Goal: Task Accomplishment & Management: Manage account settings

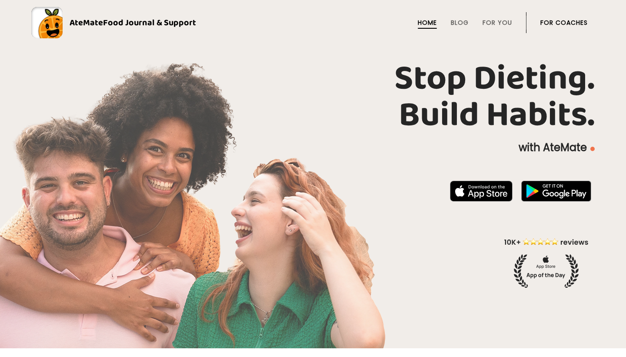
click at [557, 24] on link "For Coaches" at bounding box center [564, 22] width 47 height 7
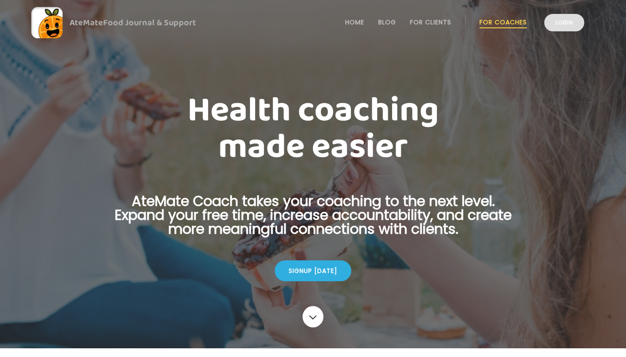
click at [564, 24] on link "Login" at bounding box center [565, 22] width 40 height 17
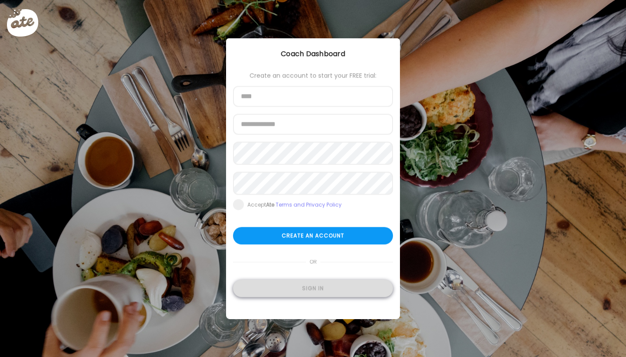
click at [314, 290] on div "Sign in" at bounding box center [313, 288] width 160 height 17
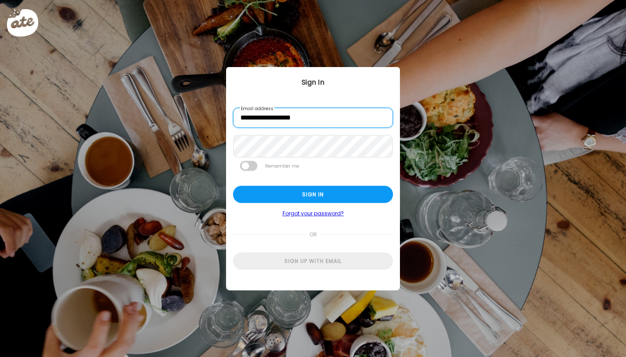
type input "**********"
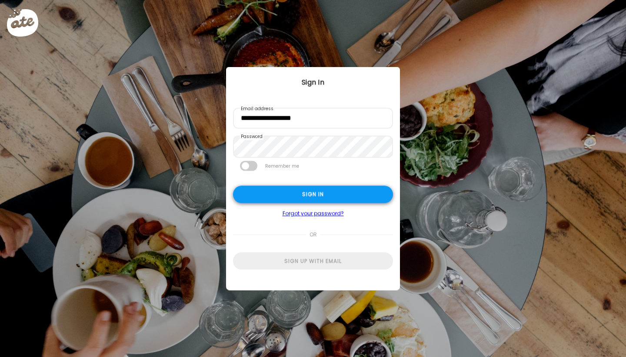
click at [260, 196] on div "Sign in" at bounding box center [313, 194] width 160 height 17
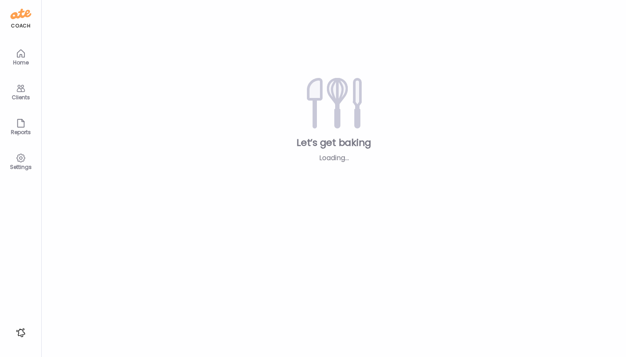
type input "****"
type input "**********"
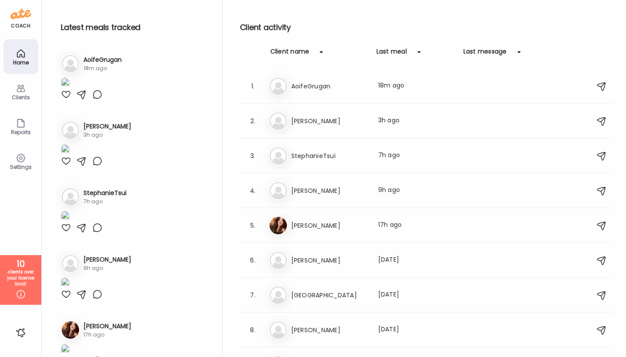
click at [20, 87] on icon at bounding box center [21, 88] width 10 height 10
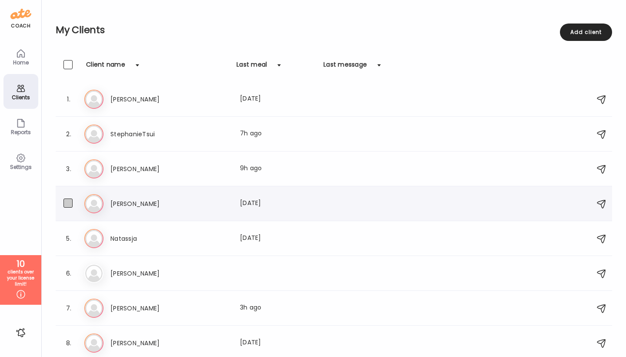
click at [69, 203] on span at bounding box center [68, 202] width 9 height 9
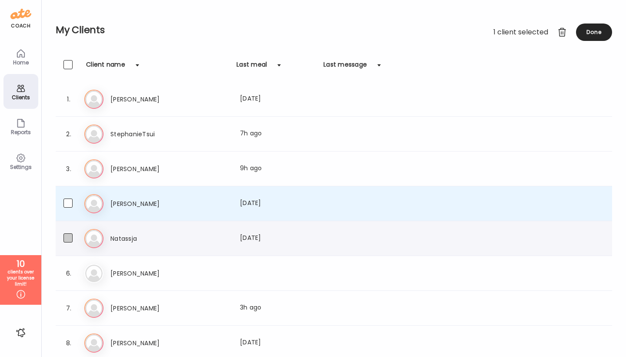
click at [67, 238] on span at bounding box center [68, 237] width 9 height 9
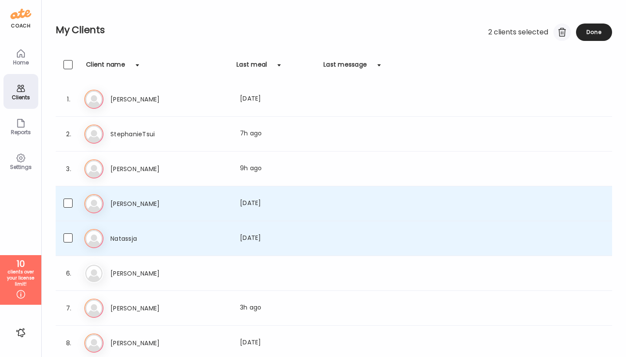
click at [558, 33] on div at bounding box center [562, 31] width 17 height 17
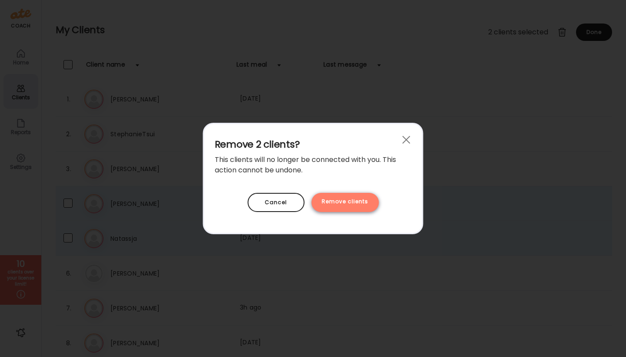
click at [355, 202] on div "Remove clients" at bounding box center [344, 202] width 67 height 19
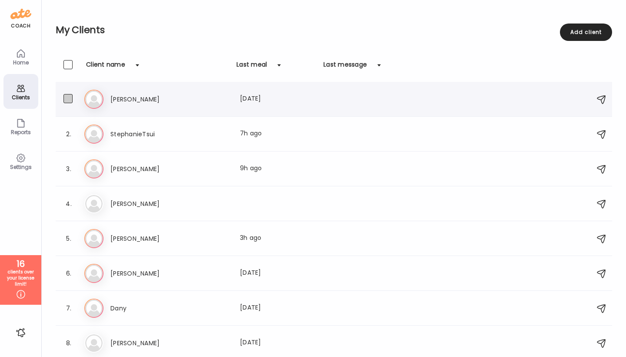
click at [66, 97] on span at bounding box center [68, 98] width 9 height 9
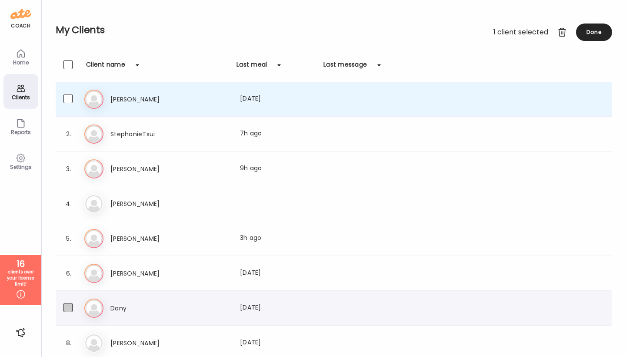
click at [68, 307] on span at bounding box center [68, 307] width 9 height 9
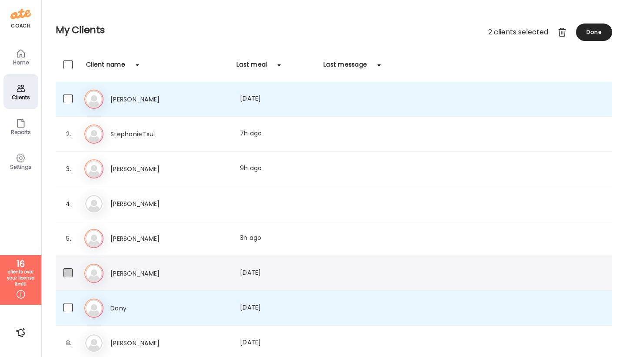
click at [68, 274] on span at bounding box center [68, 272] width 9 height 9
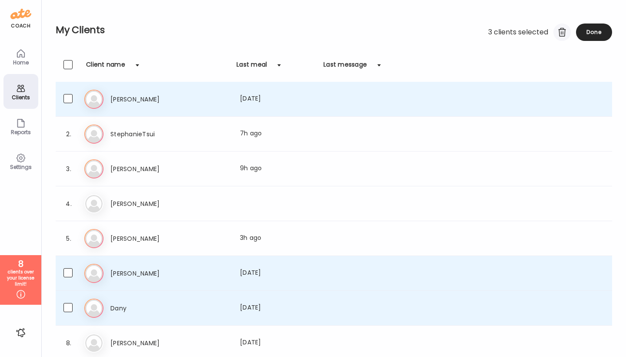
click at [560, 34] on div at bounding box center [562, 31] width 17 height 17
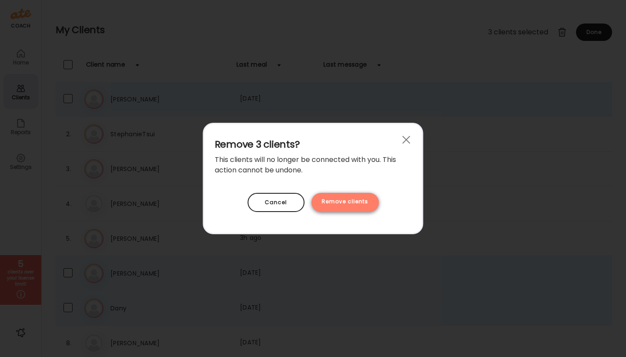
click at [348, 203] on div "Remove clients" at bounding box center [344, 202] width 67 height 19
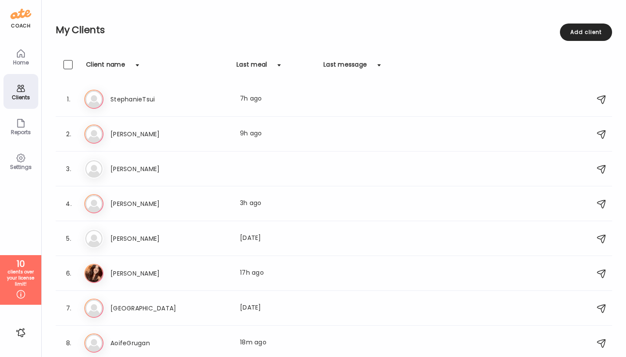
click at [461, 62] on div "Client name Last meal Last message" at bounding box center [334, 71] width 557 height 22
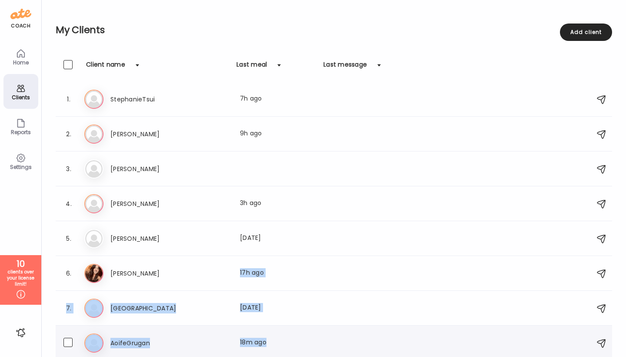
scroll to position [2, 0]
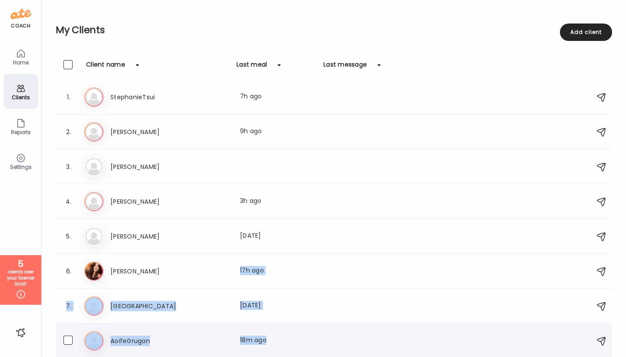
drag, startPoint x: 270, startPoint y: 265, endPoint x: 284, endPoint y: 356, distance: 92.5
click at [284, 356] on div "1. St StephanieTsui Last meal: 7h ago 2. Sa Sarah Last meal: 9h ago 3. Kä Käthe…" at bounding box center [334, 219] width 557 height 278
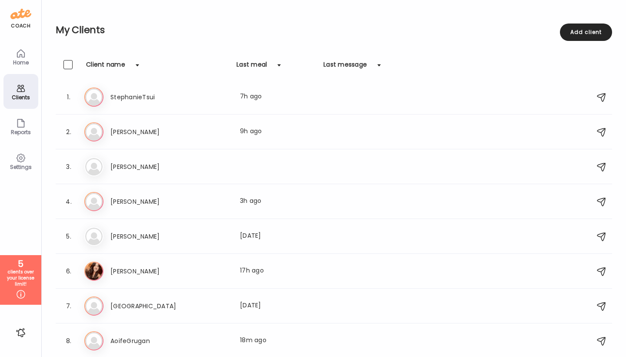
click at [191, 33] on h2 "My Clients" at bounding box center [334, 29] width 557 height 13
click at [23, 57] on icon at bounding box center [20, 53] width 7 height 7
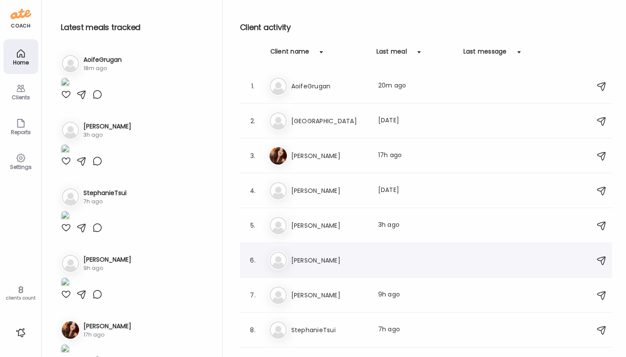
click at [317, 265] on h3 "Käthe" at bounding box center [329, 260] width 77 height 10
